Goal: Navigation & Orientation: Find specific page/section

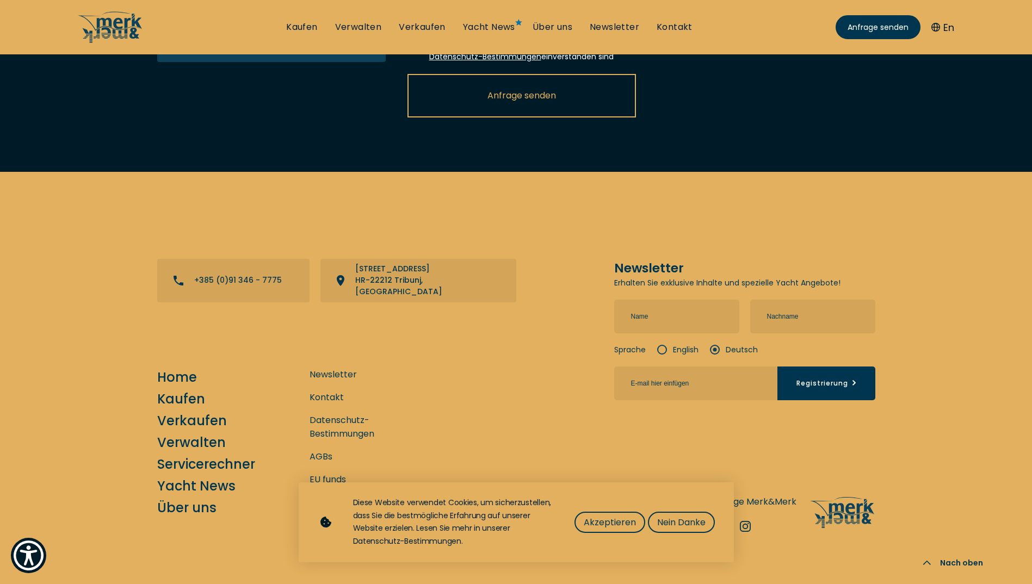
scroll to position [2289, 0]
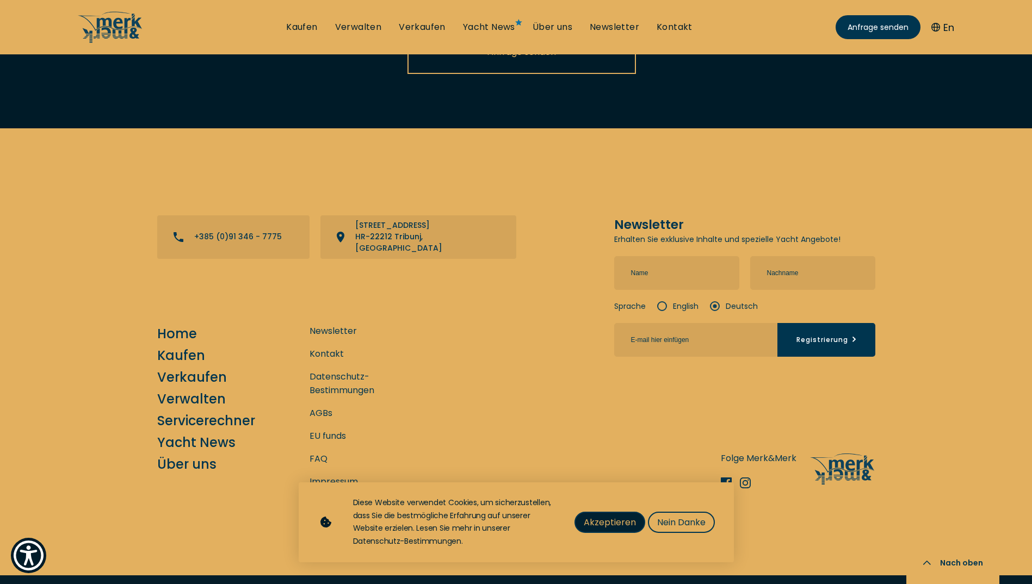
click at [606, 522] on span "Akzeptieren" at bounding box center [610, 523] width 52 height 14
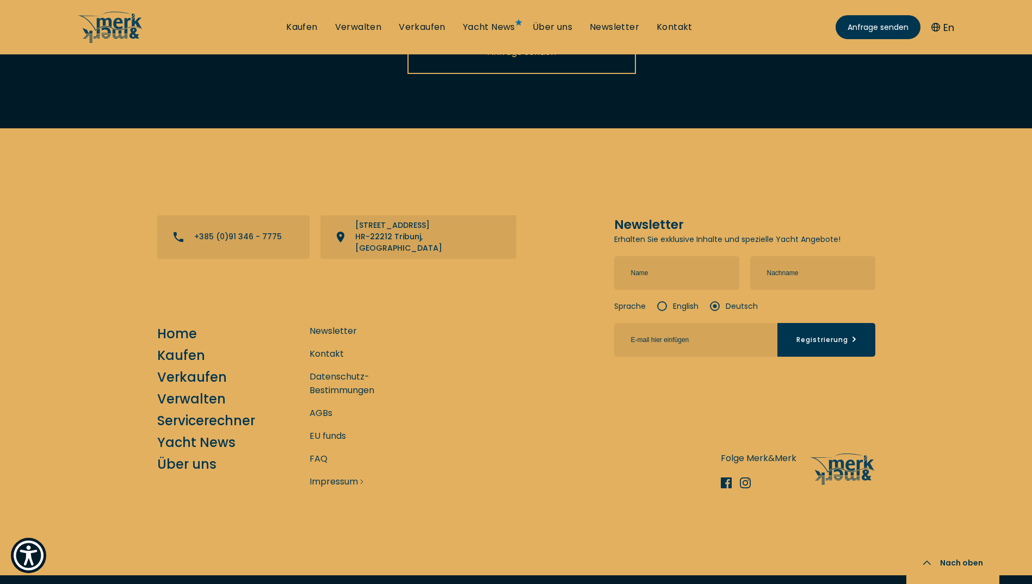
click at [340, 475] on link "Impressum" at bounding box center [333, 482] width 48 height 14
click at [337, 475] on link "Impressum" at bounding box center [333, 482] width 48 height 14
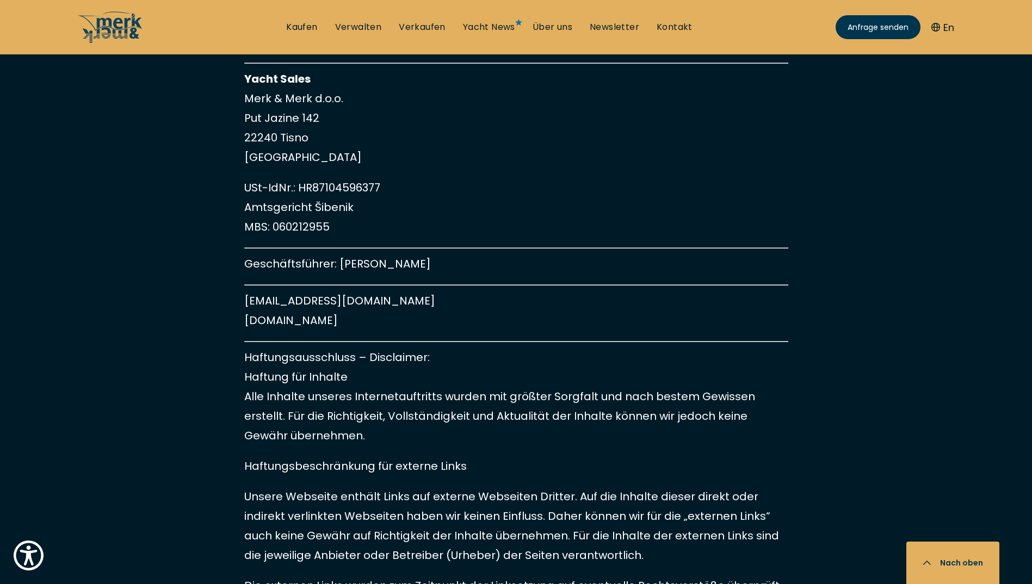
scroll to position [598, 0]
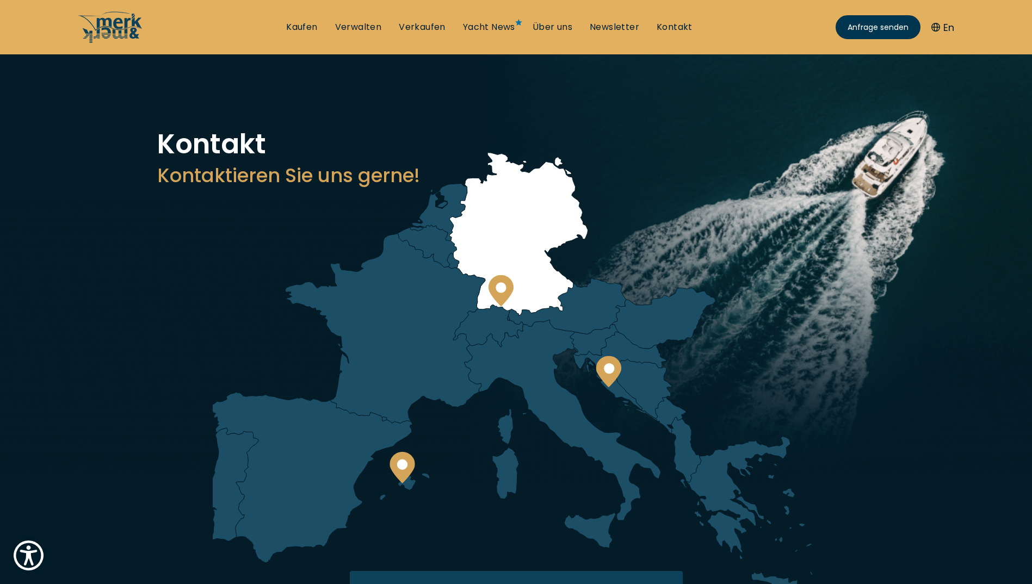
click at [500, 290] on circle at bounding box center [500, 287] width 10 height 10
click at [538, 23] on link "Über uns" at bounding box center [552, 27] width 40 height 12
